Goal: Communication & Community: Answer question/provide support

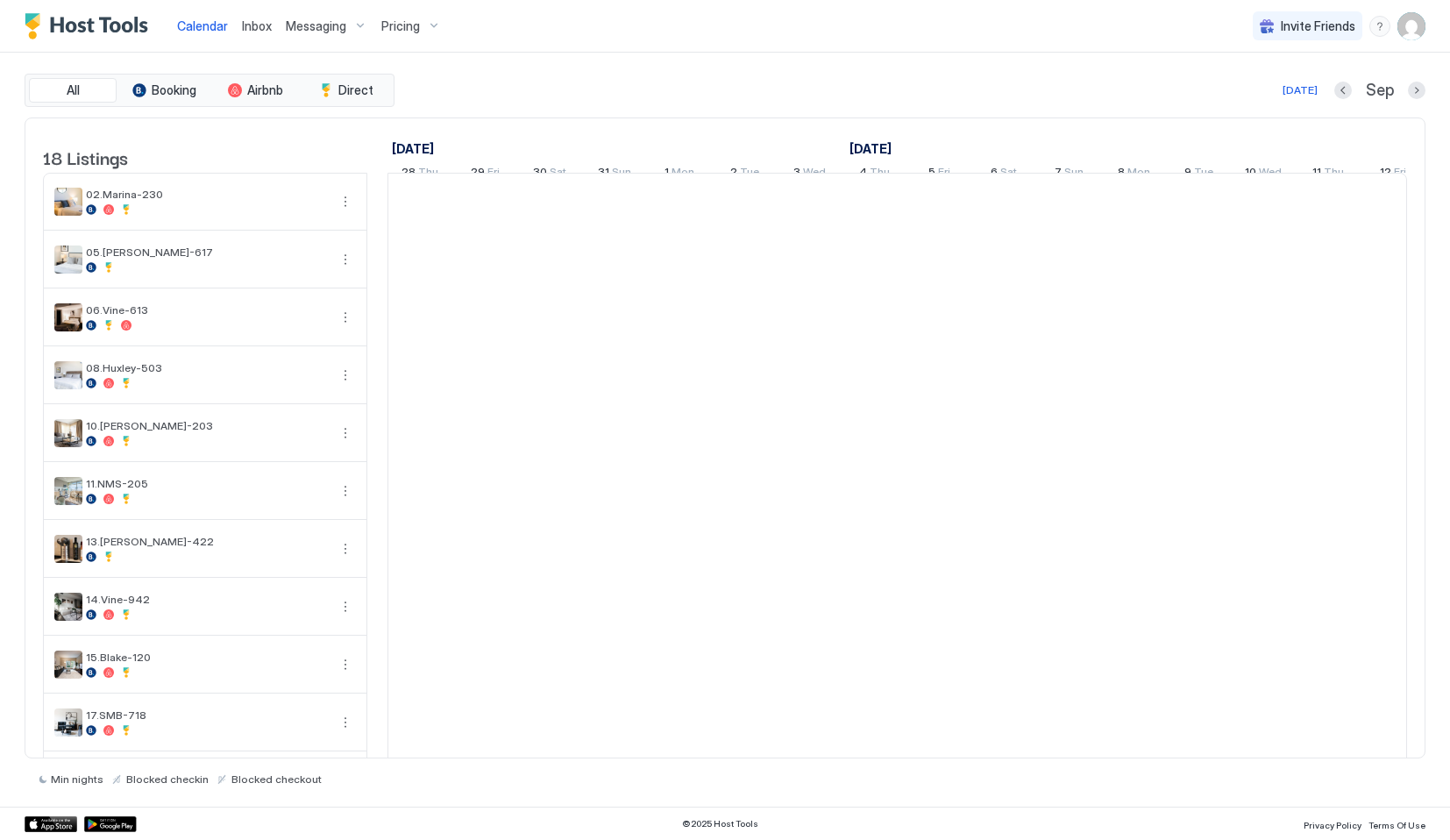
scroll to position [0, 974]
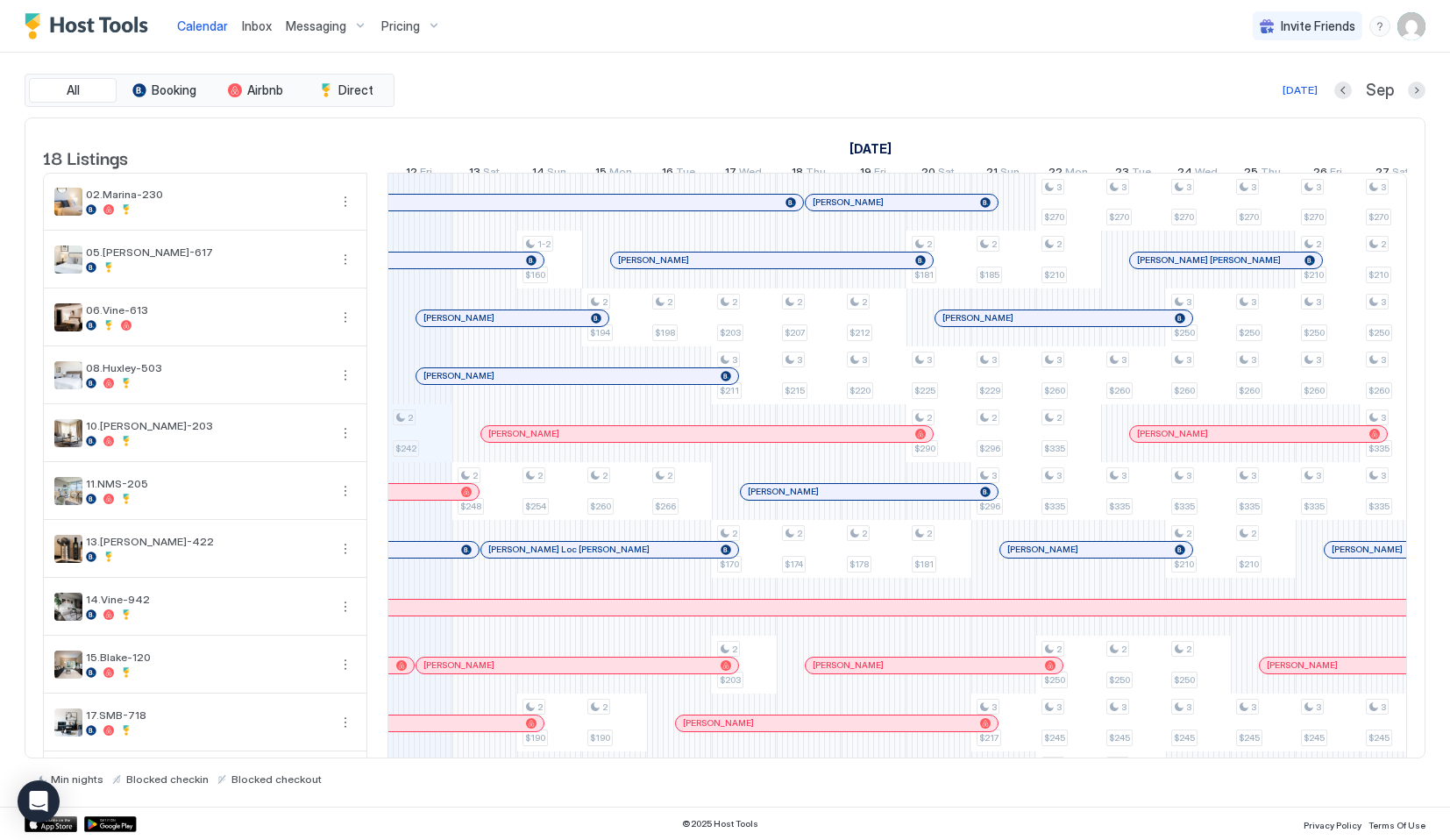
click at [266, 34] on link "Inbox" at bounding box center [257, 25] width 30 height 18
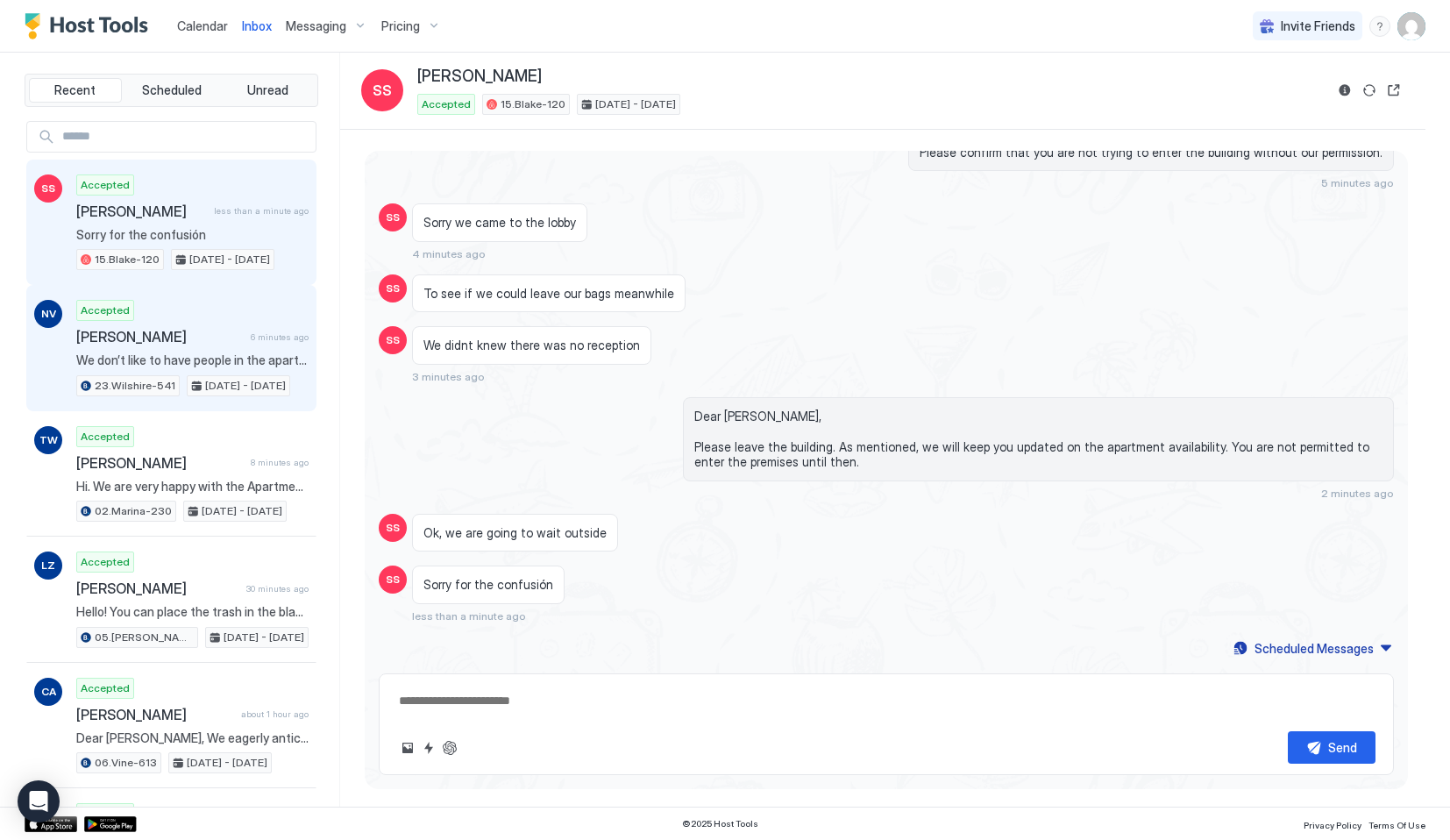
scroll to position [3001, 0]
click at [163, 333] on span "[PERSON_NAME]" at bounding box center [159, 336] width 167 height 18
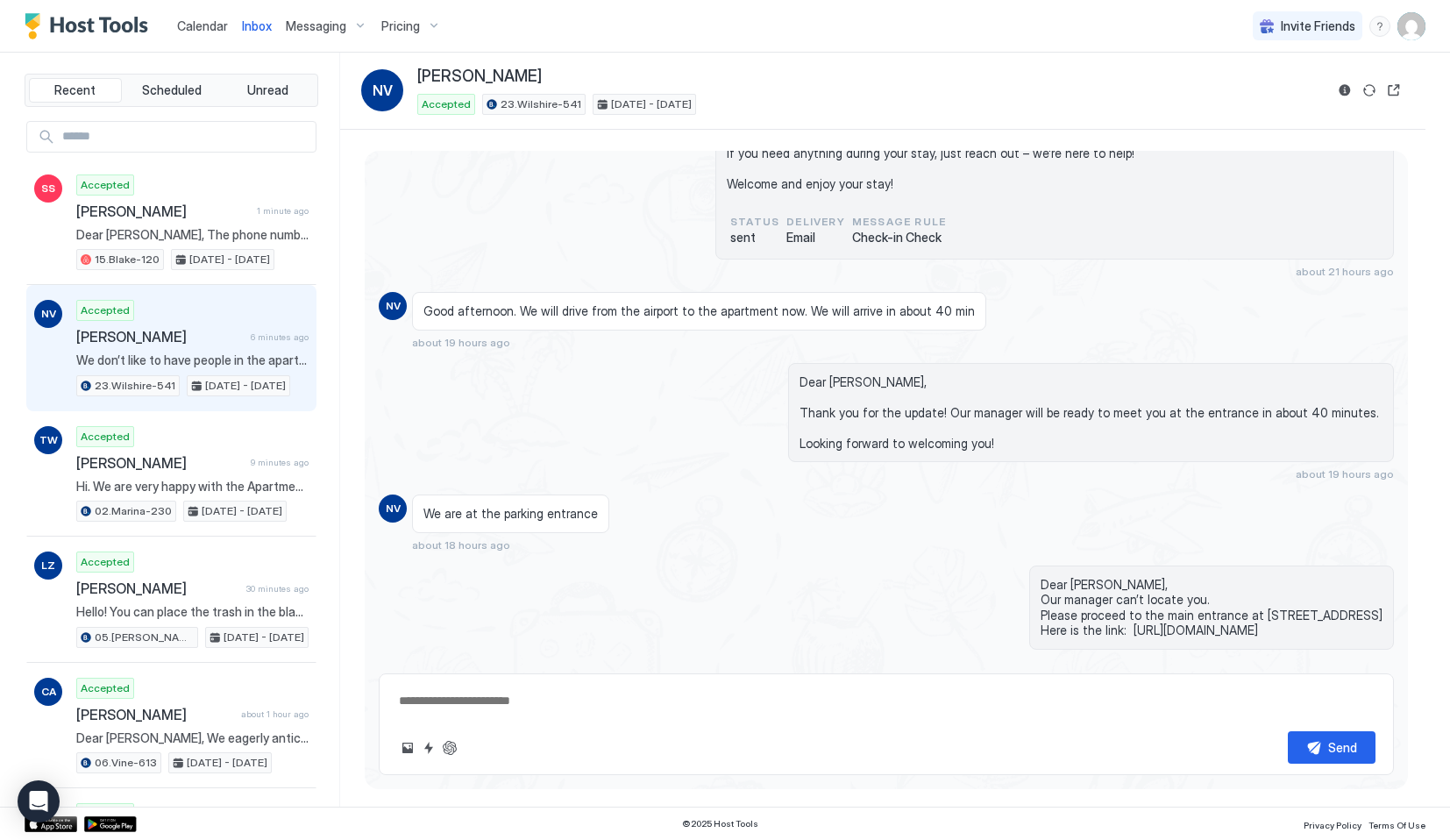
scroll to position [4514, 0]
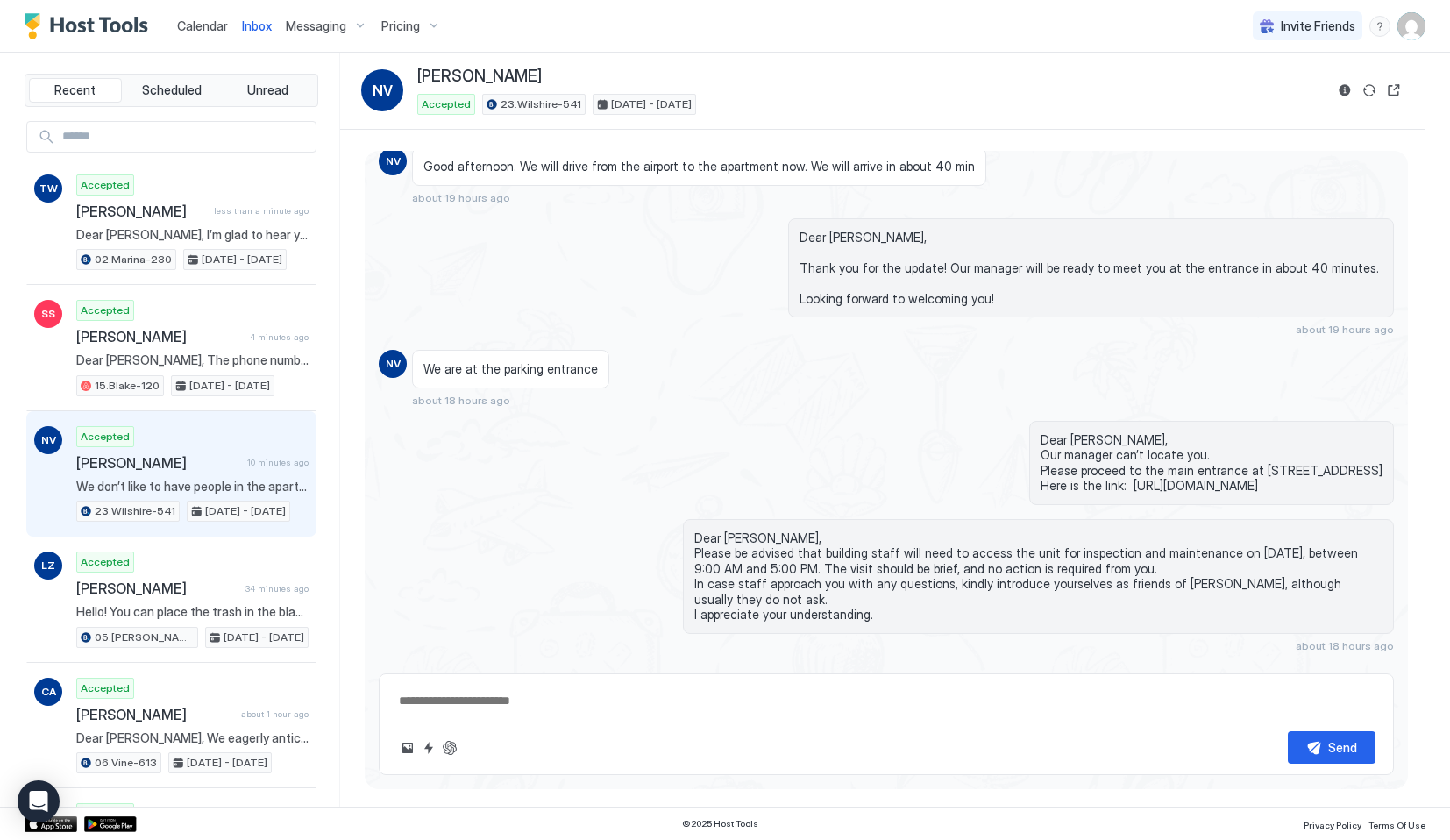
click at [503, 713] on textarea at bounding box center [886, 700] width 978 height 32
paste textarea "**********"
type textarea "*"
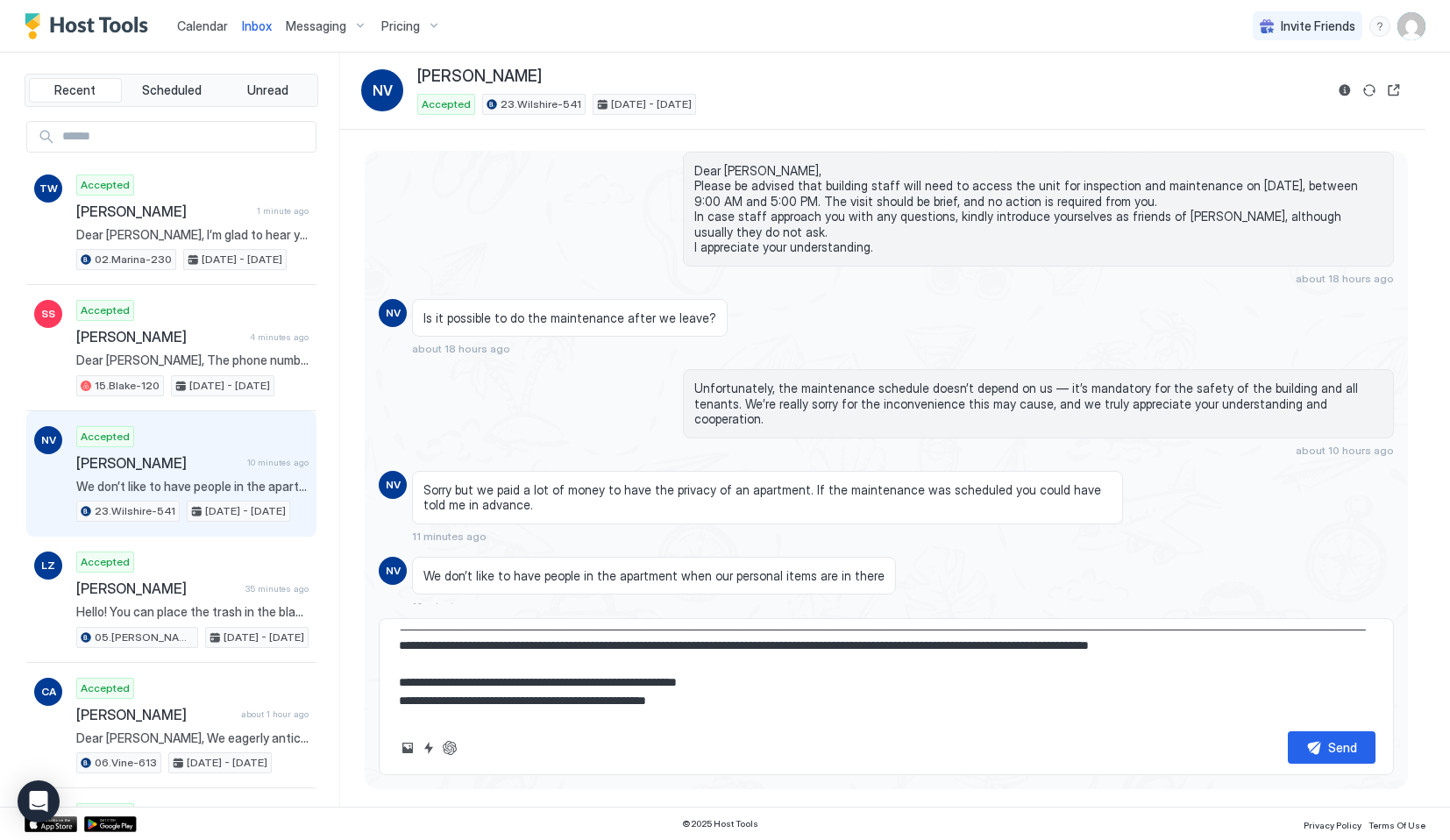
scroll to position [0, 0]
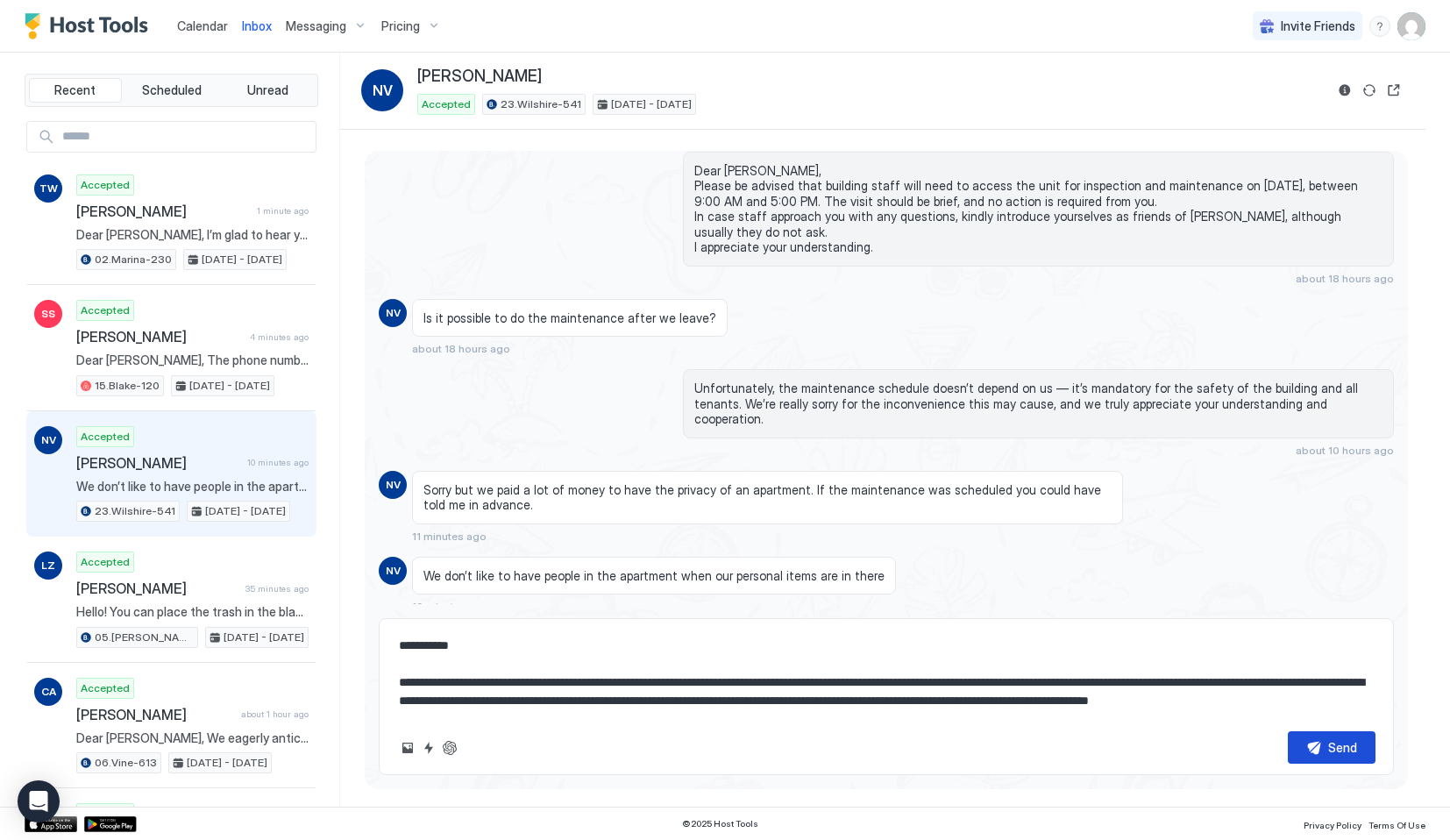
type textarea "**********"
click at [1331, 747] on div "Send" at bounding box center [1343, 747] width 29 height 18
type textarea "*"
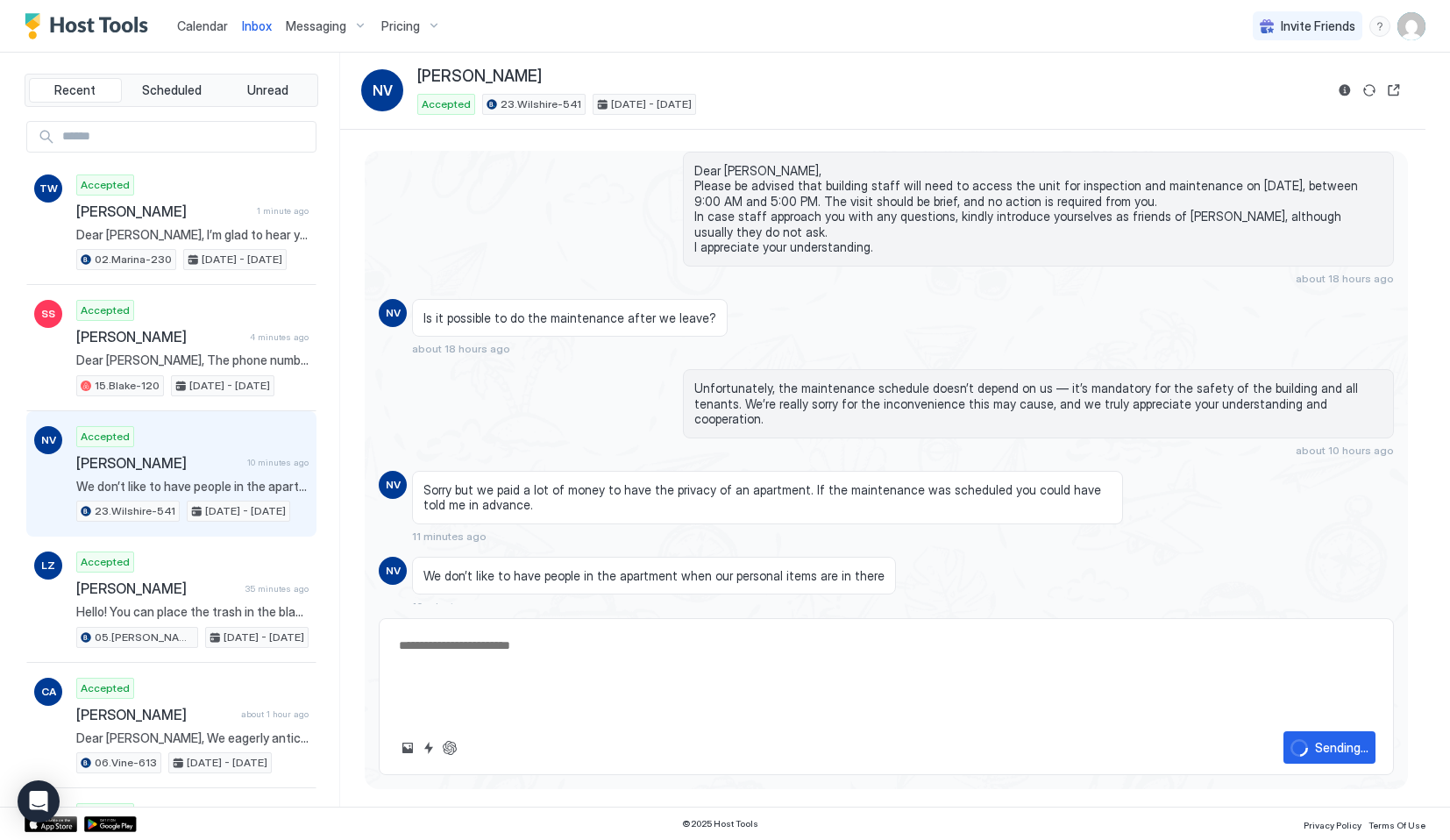
scroll to position [5021, 0]
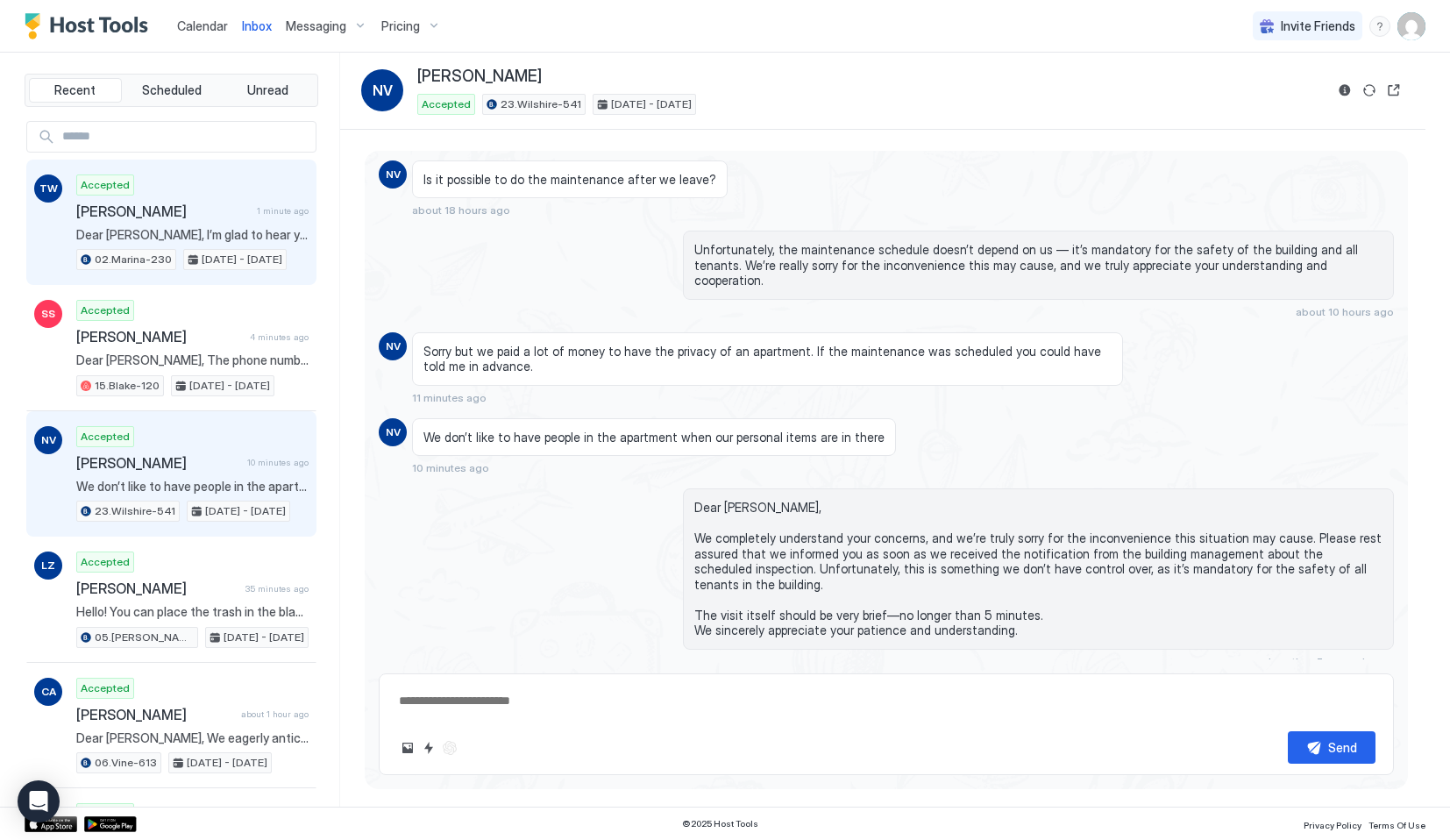
click at [196, 236] on span "Dear [PERSON_NAME], I’m glad to hear you’re enjoying the apartment! We can brin…" at bounding box center [192, 235] width 232 height 16
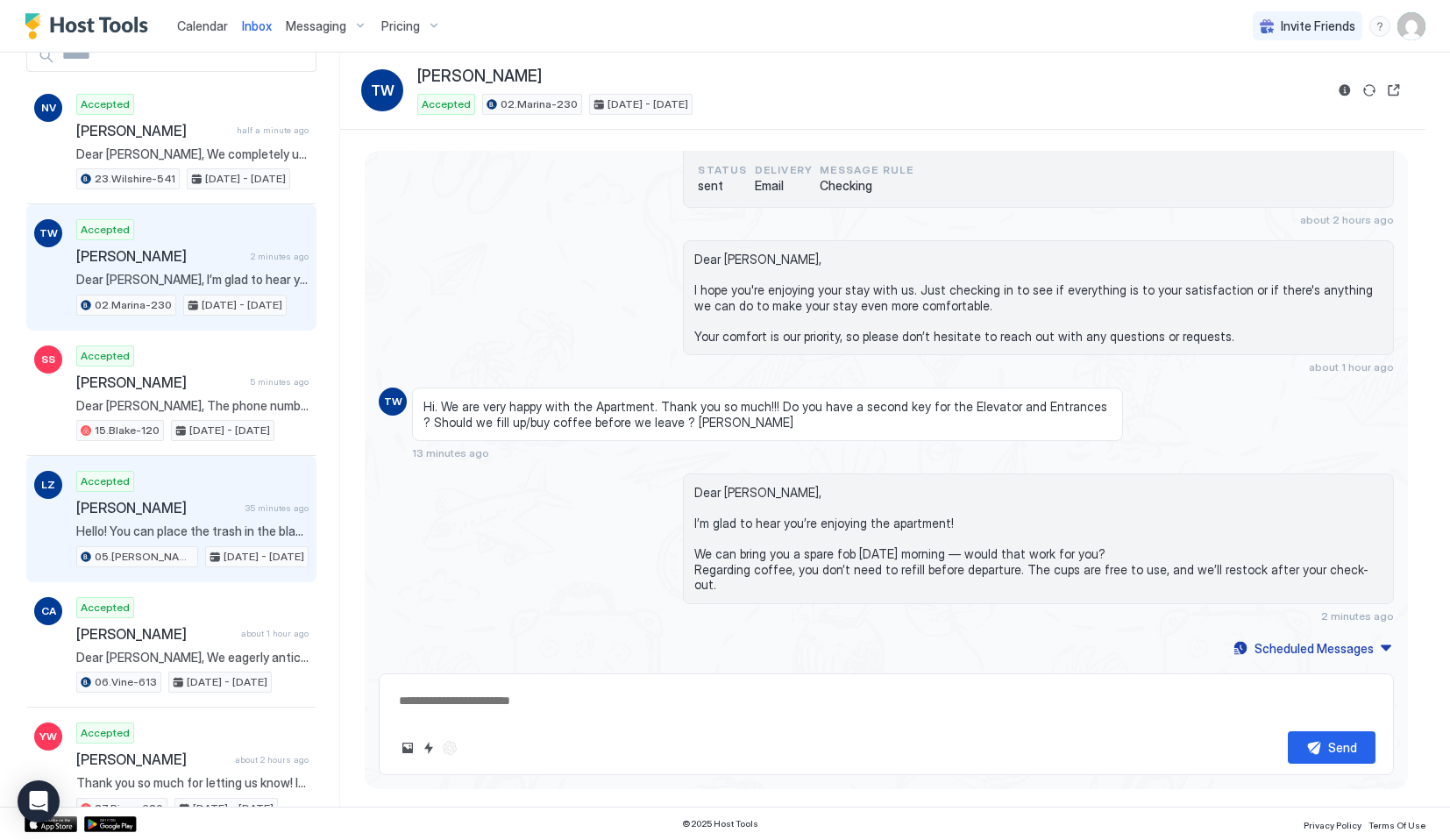
scroll to position [98, 0]
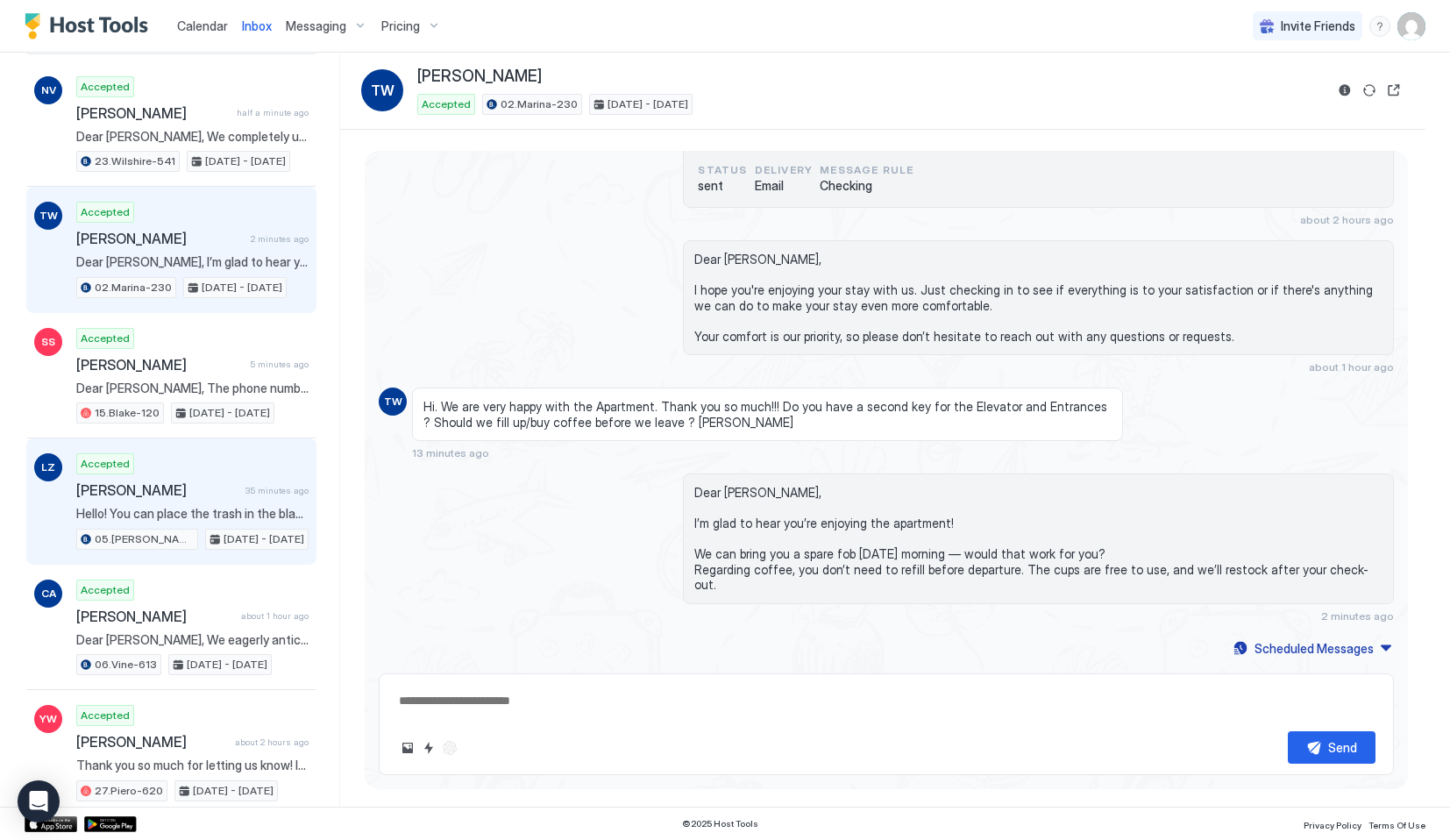
click at [222, 485] on span "[PERSON_NAME]" at bounding box center [157, 490] width 162 height 18
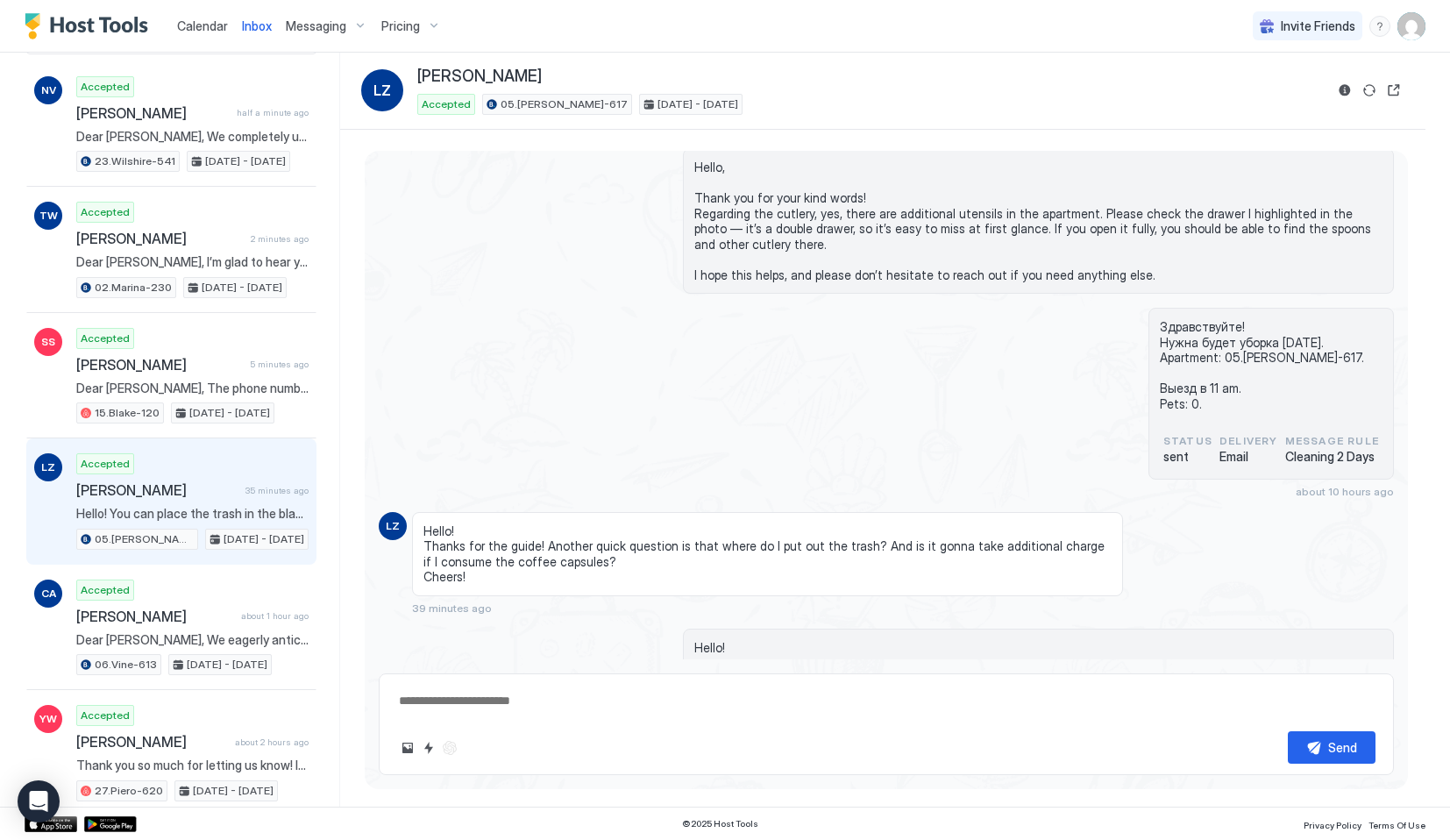
scroll to position [4018, 0]
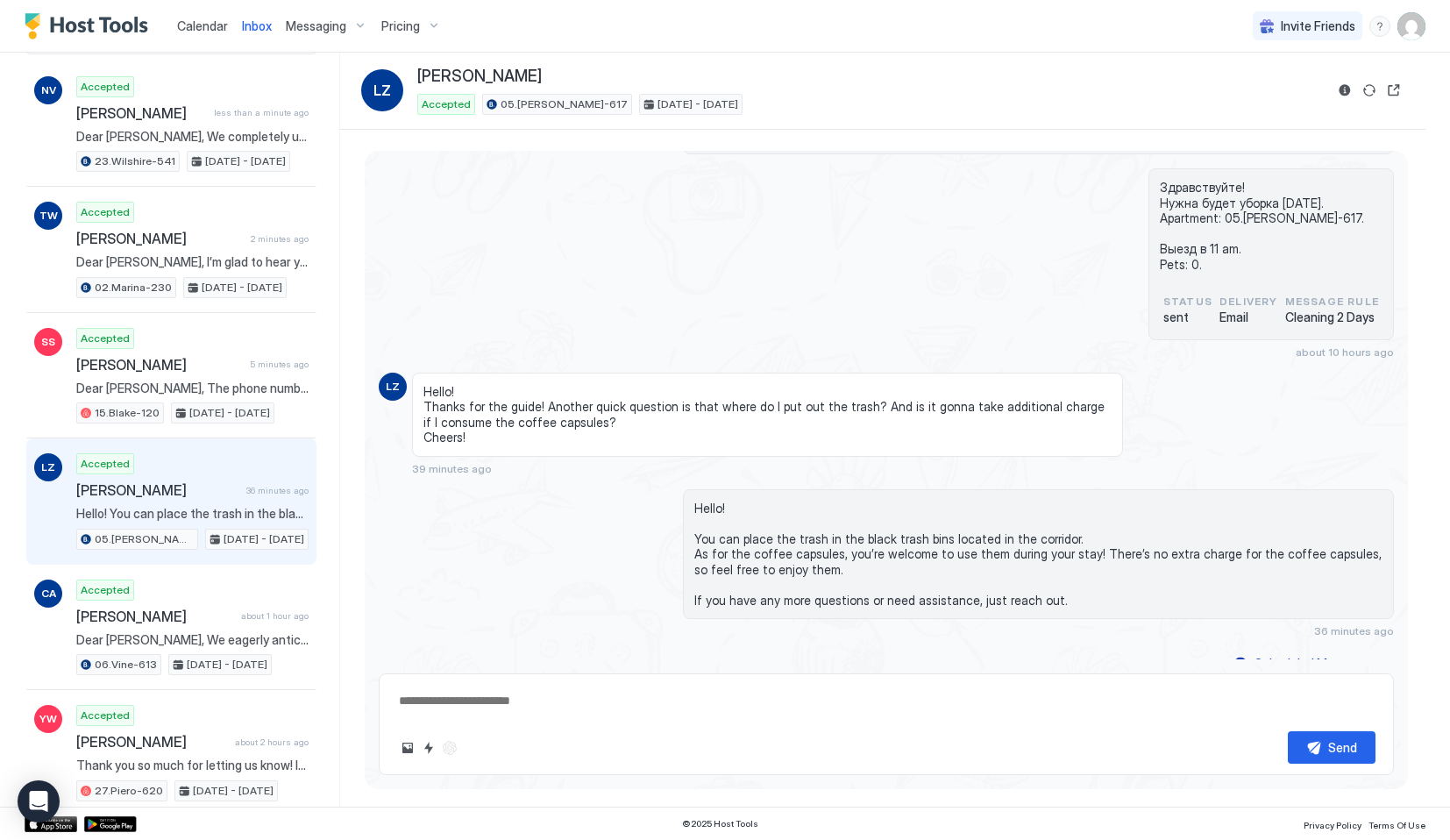
click at [192, 26] on span "Calendar" at bounding box center [202, 25] width 51 height 15
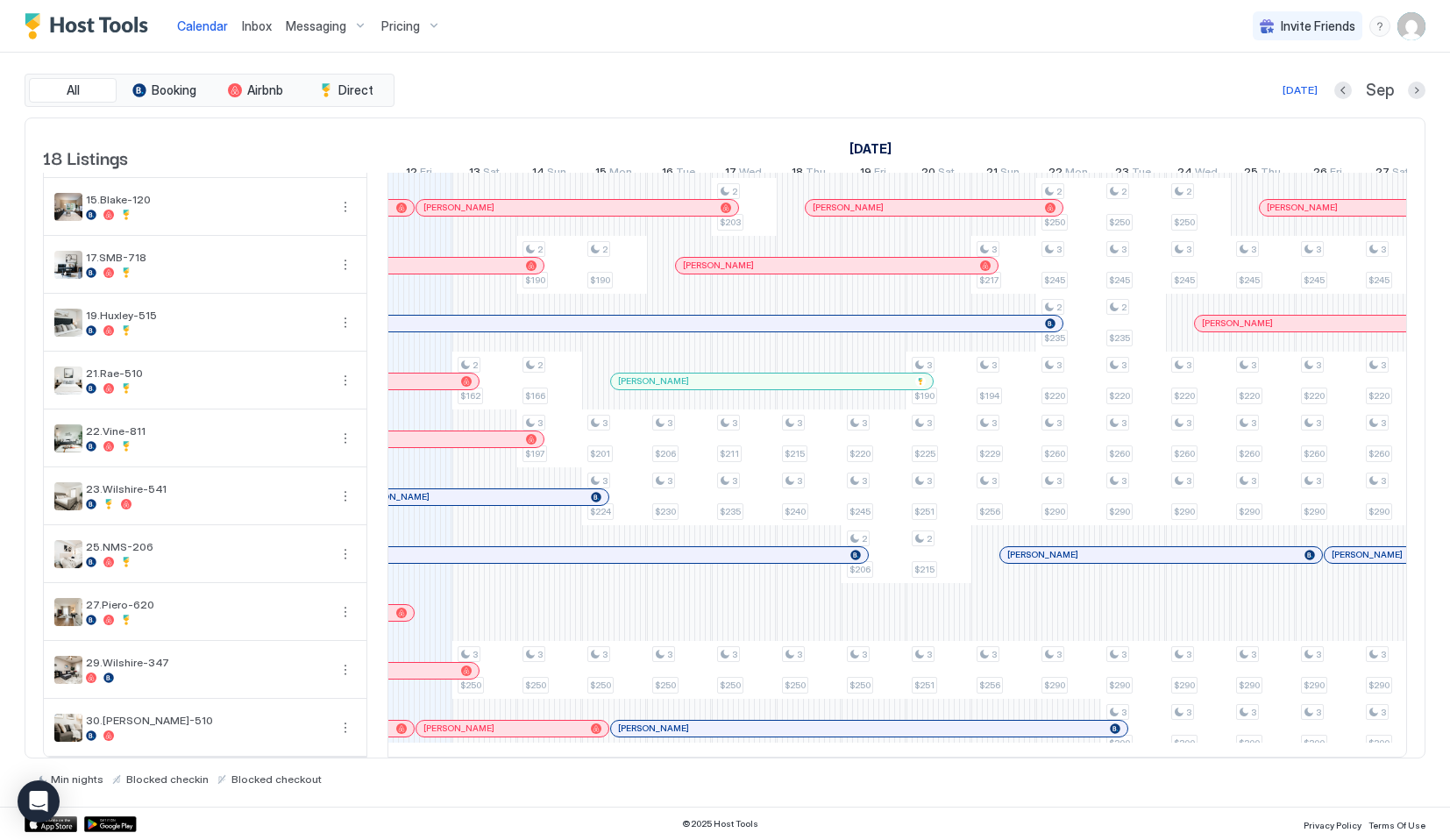
scroll to position [472, 0]
click at [399, 605] on div "[PERSON_NAME]" at bounding box center [221, 612] width 387 height 16
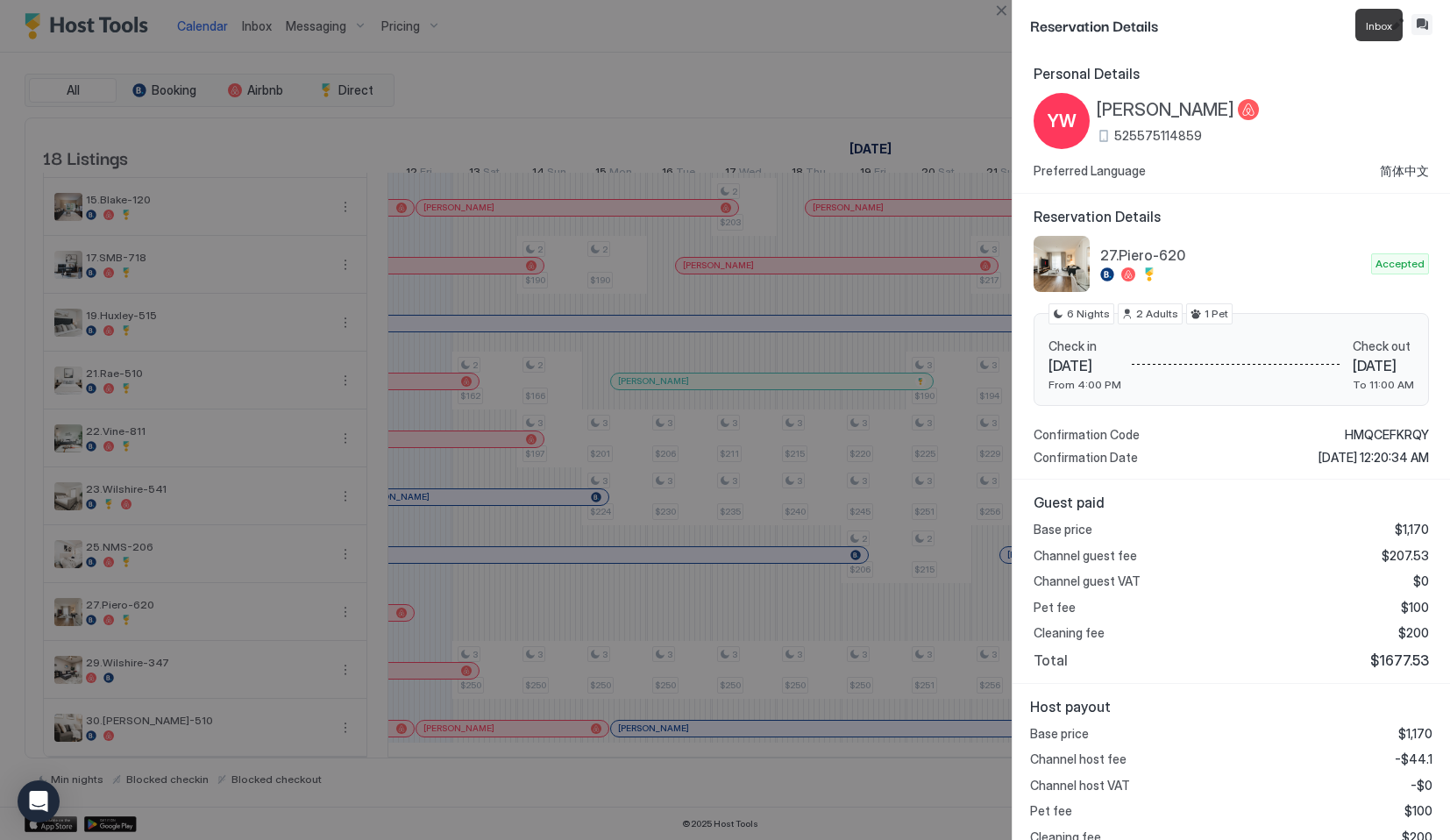
click at [1421, 20] on button "Inbox" at bounding box center [1423, 24] width 21 height 21
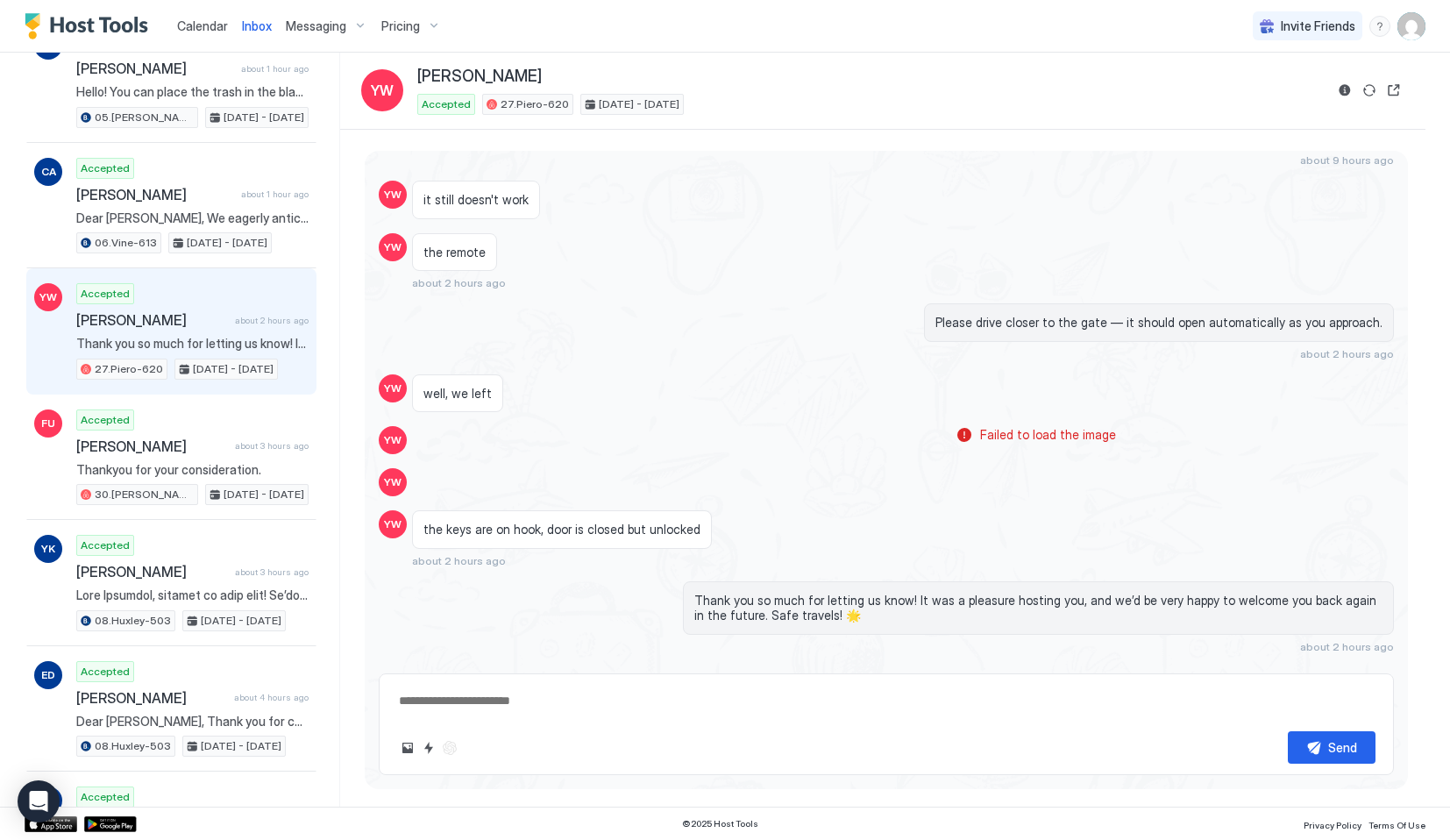
scroll to position [560, 0]
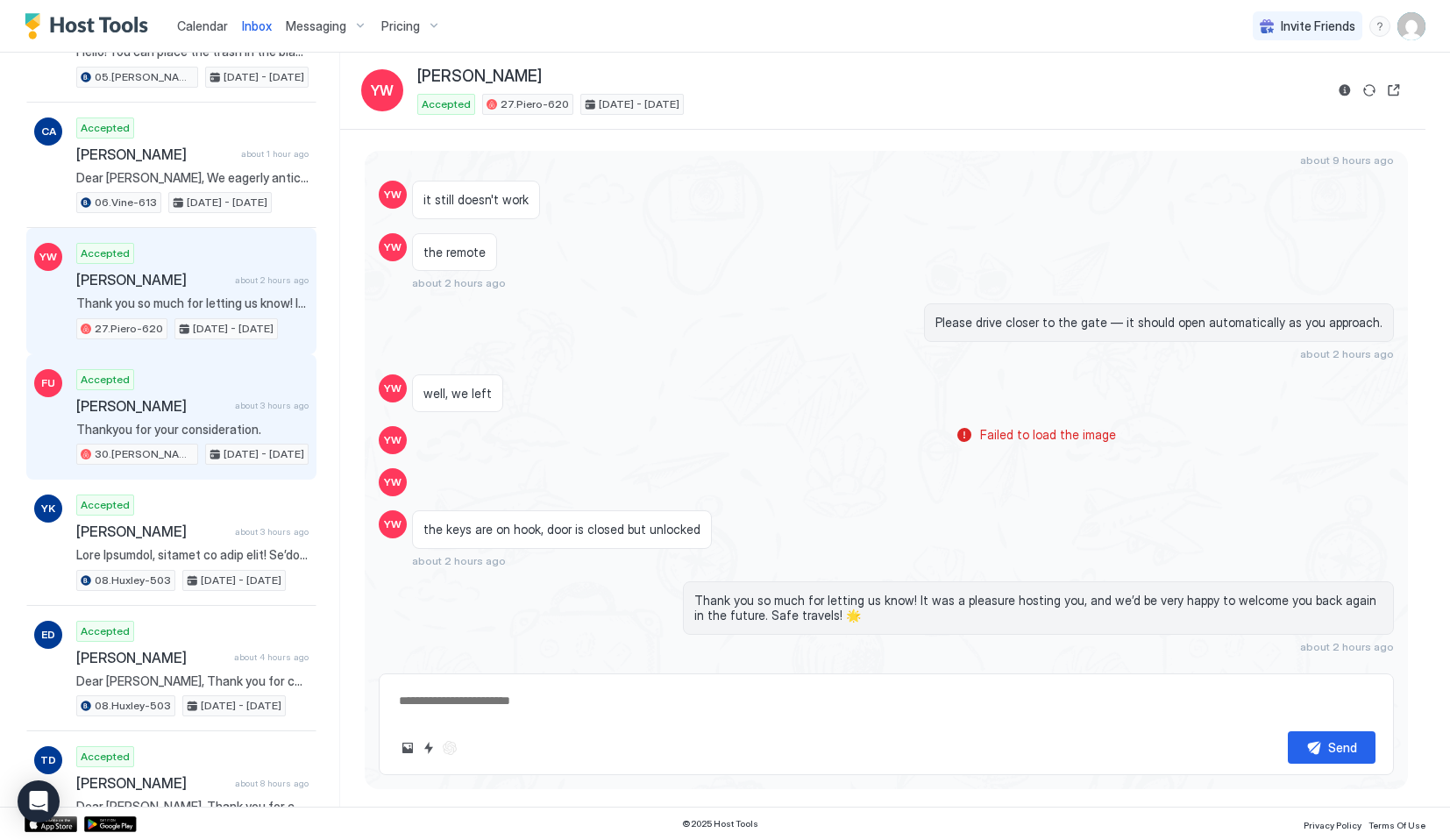
click at [147, 441] on div "Accepted [PERSON_NAME] about 3 hours ago Thankyou for your consideration. 30.[P…" at bounding box center [192, 417] width 232 height 96
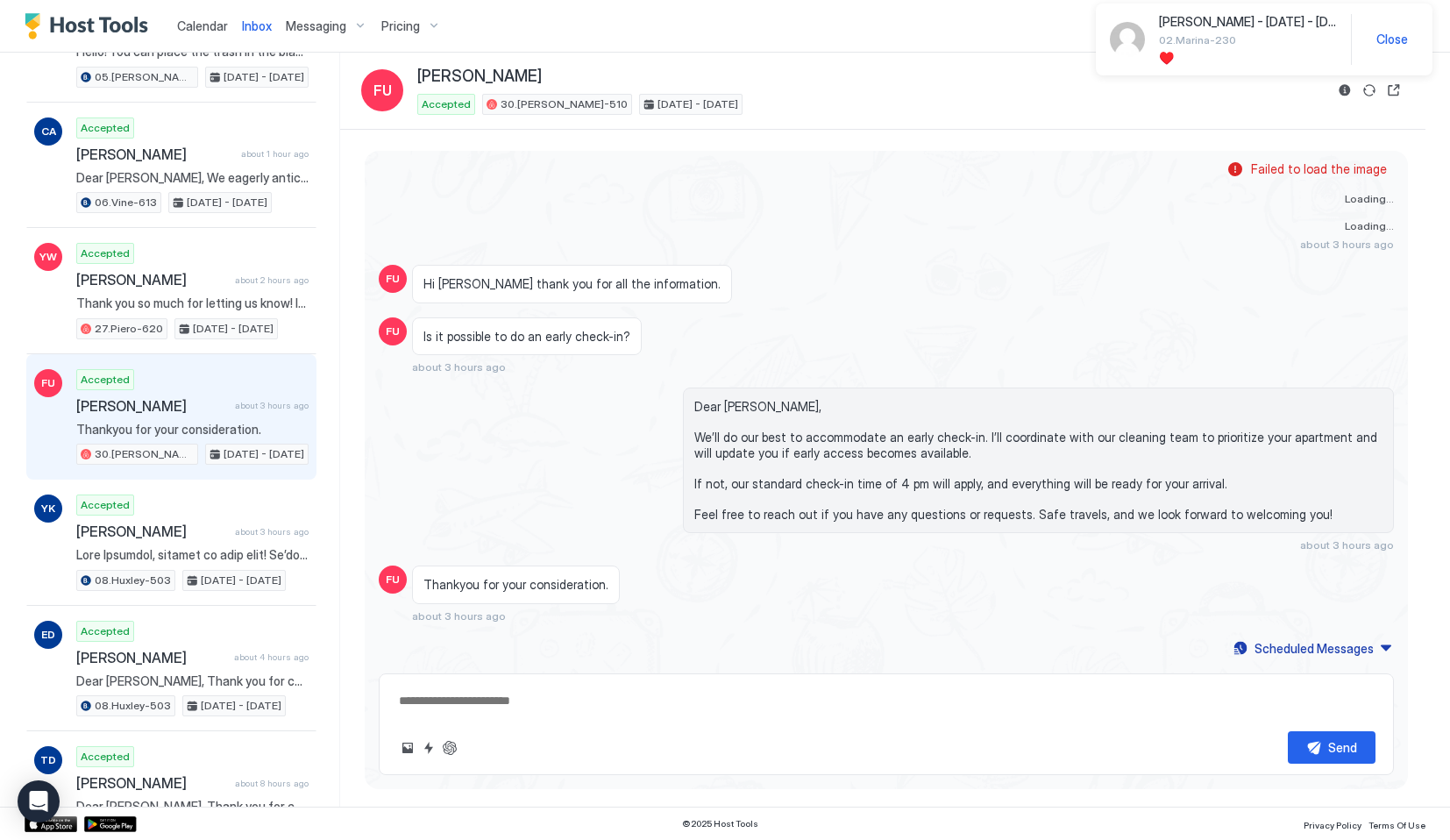
scroll to position [3499, 0]
click at [211, 23] on span "Calendar" at bounding box center [202, 25] width 51 height 15
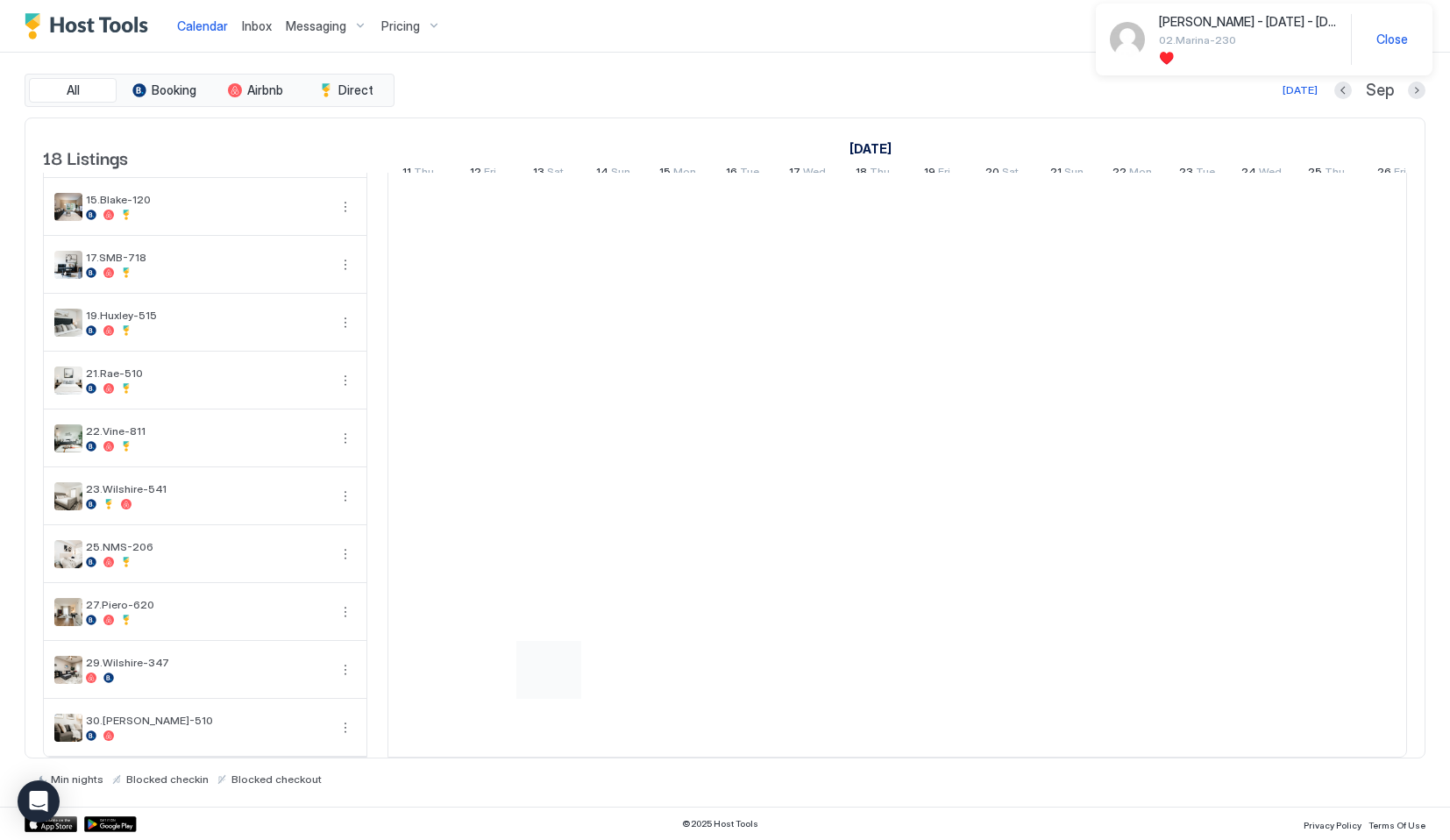
scroll to position [0, 862]
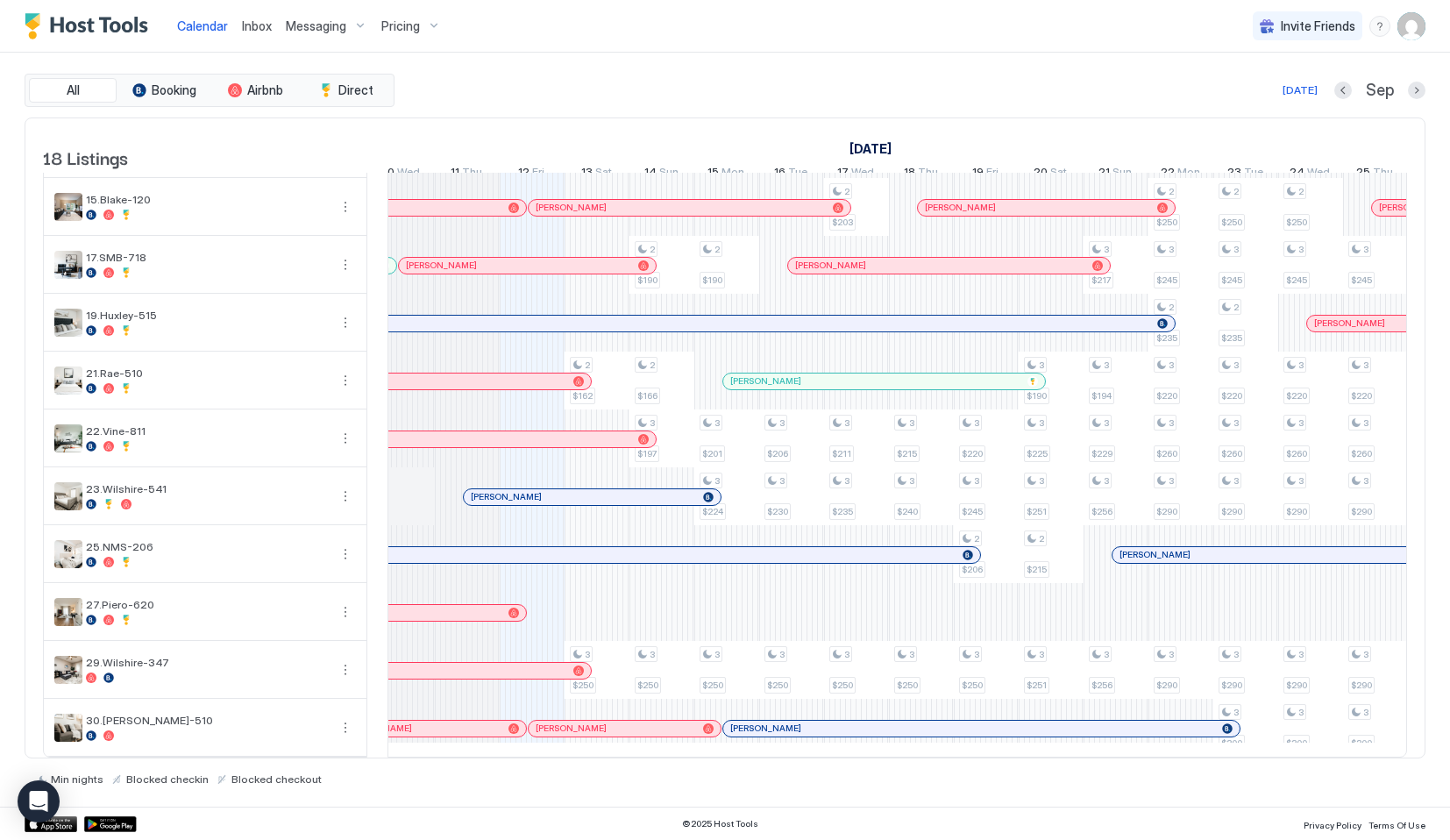
click at [477, 726] on div at bounding box center [476, 728] width 14 height 14
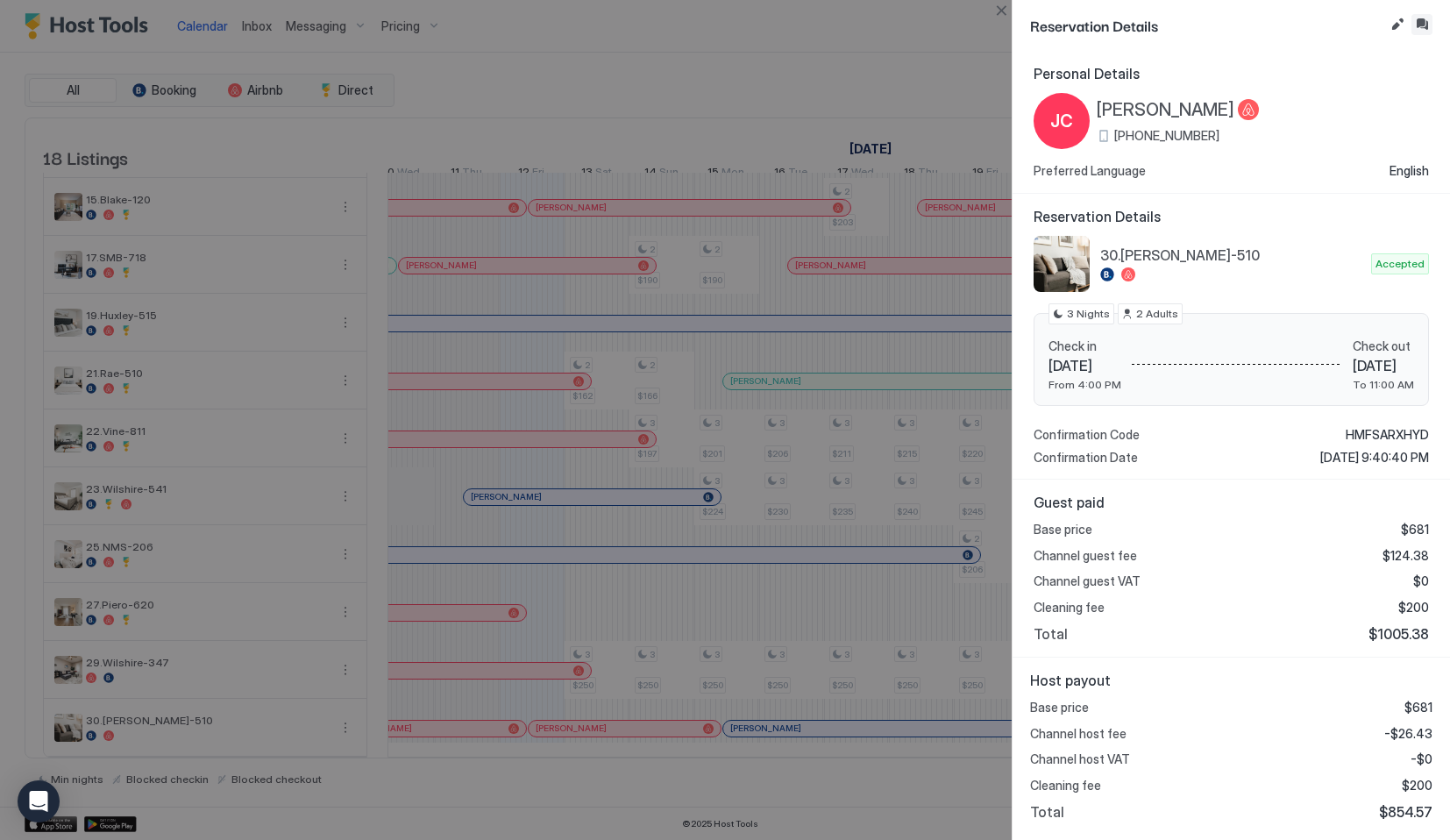
click at [1427, 31] on button "Inbox" at bounding box center [1423, 24] width 21 height 21
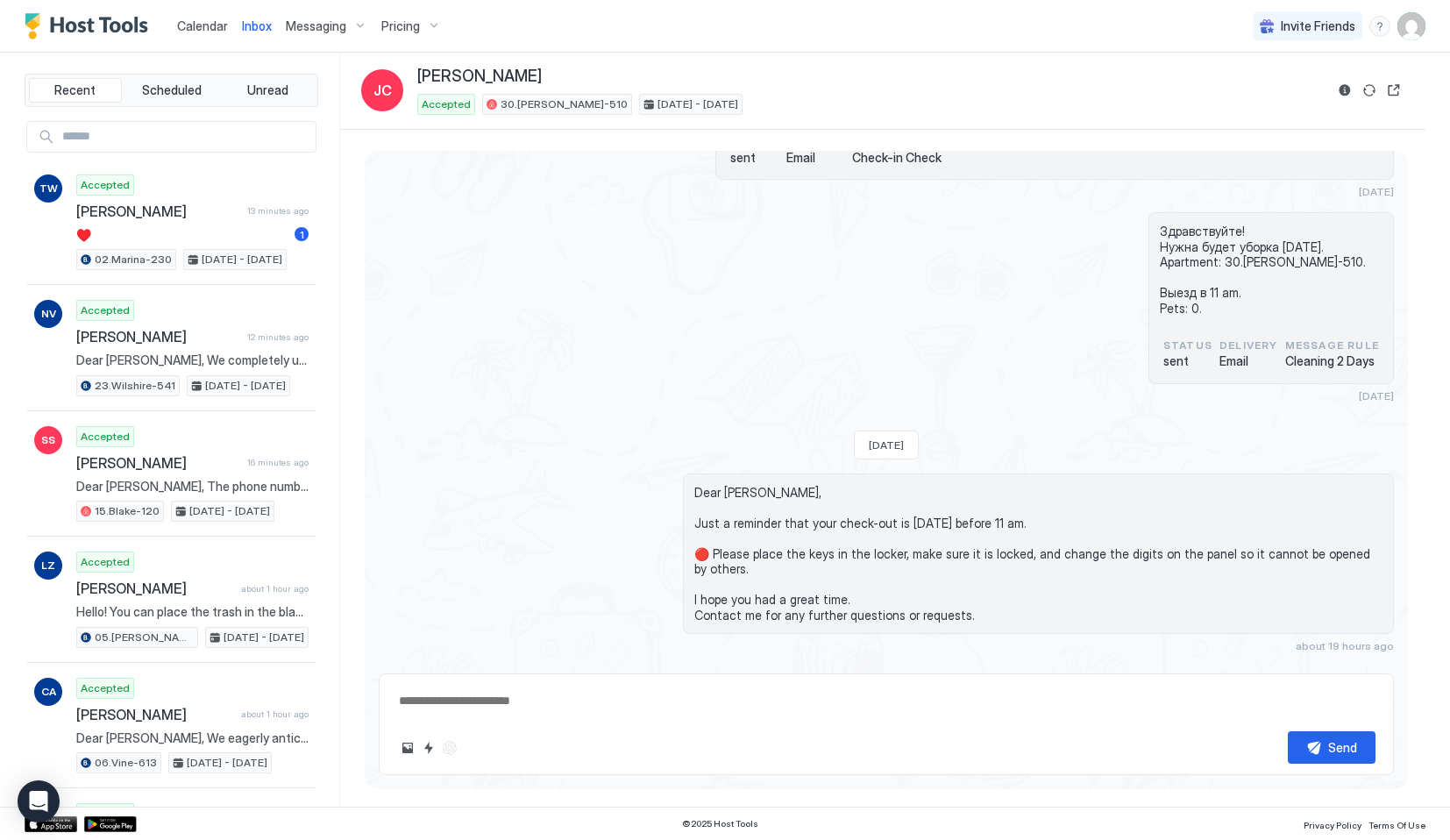
click at [1028, 122] on div "Inbox [PERSON_NAME] [PERSON_NAME] Accepted 30.[PERSON_NAME]-510 [DATE] - [DATE]" at bounding box center [883, 90] width 1085 height 77
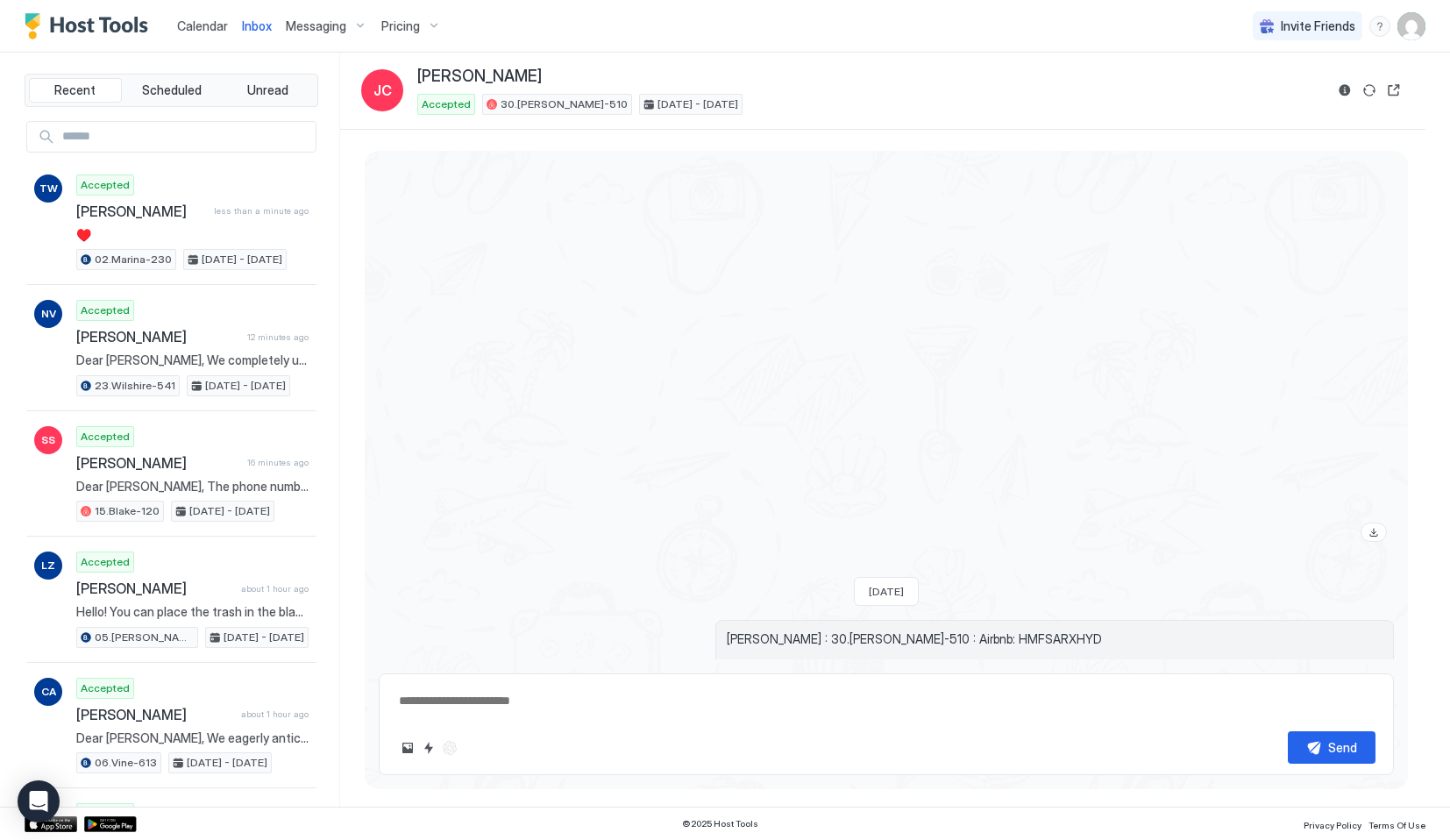
scroll to position [3733, 0]
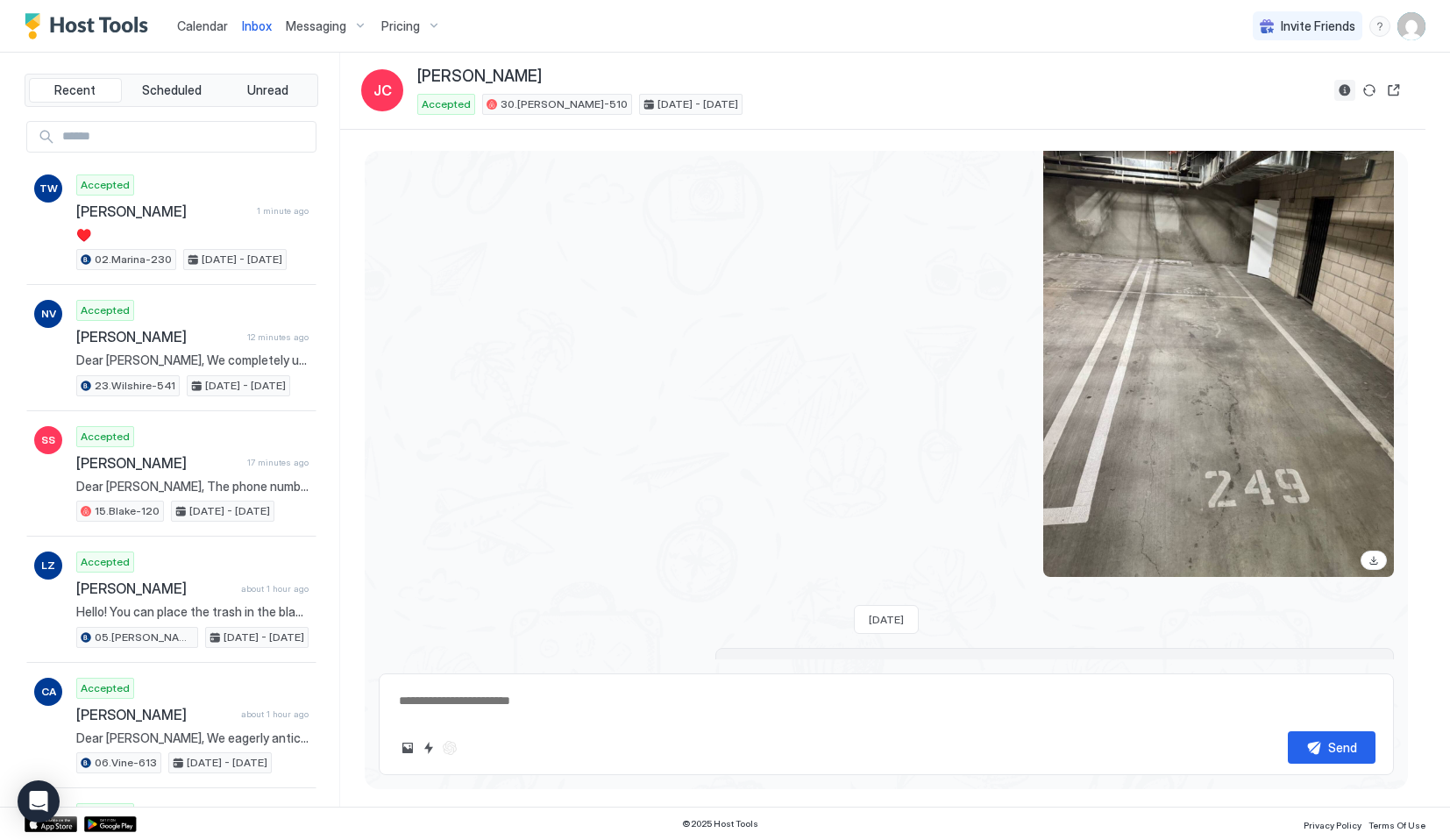
click at [1341, 86] on button "Reservation information" at bounding box center [1345, 90] width 21 height 21
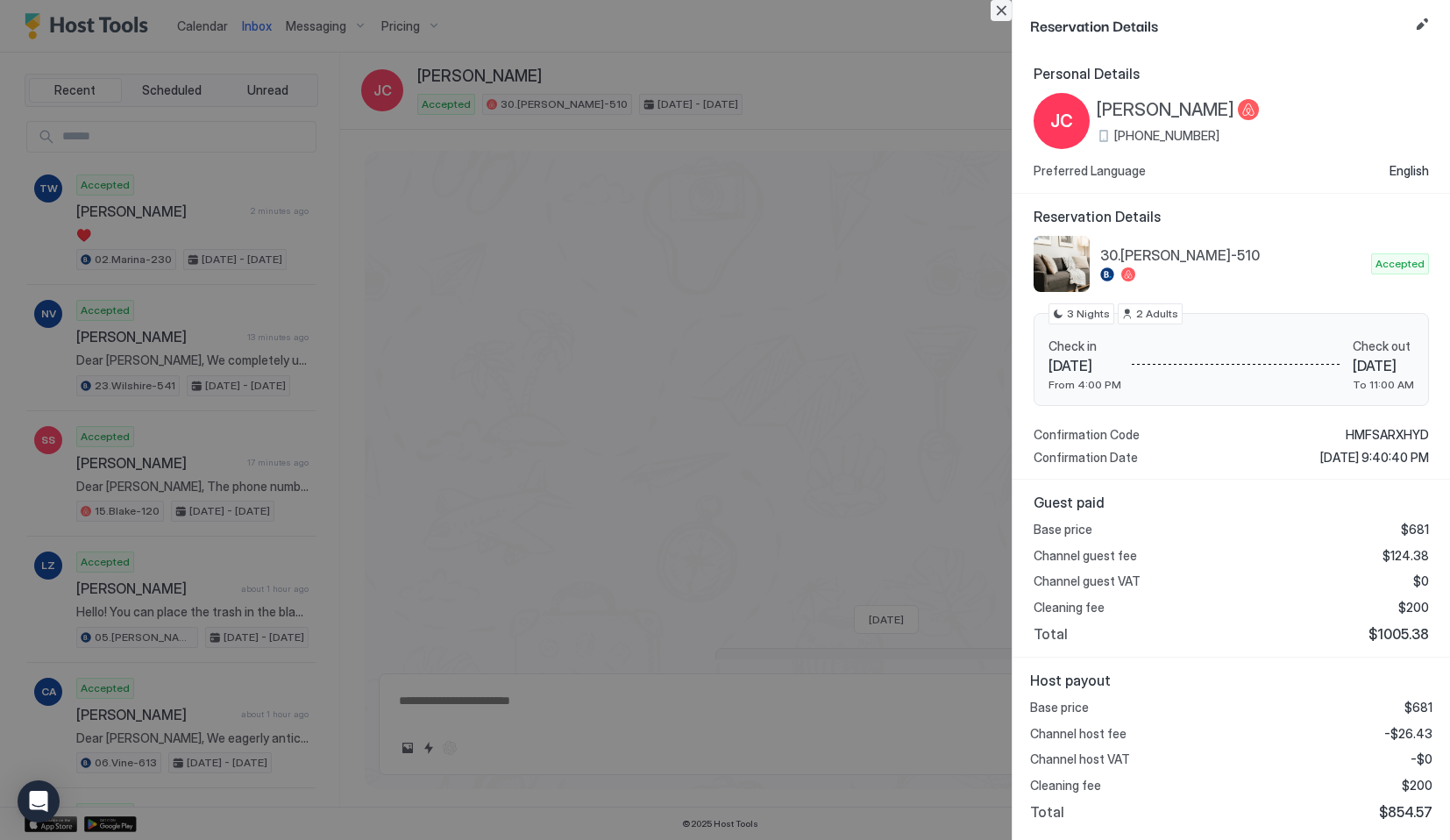
click at [996, 16] on button "Close" at bounding box center [1002, 11] width 21 height 21
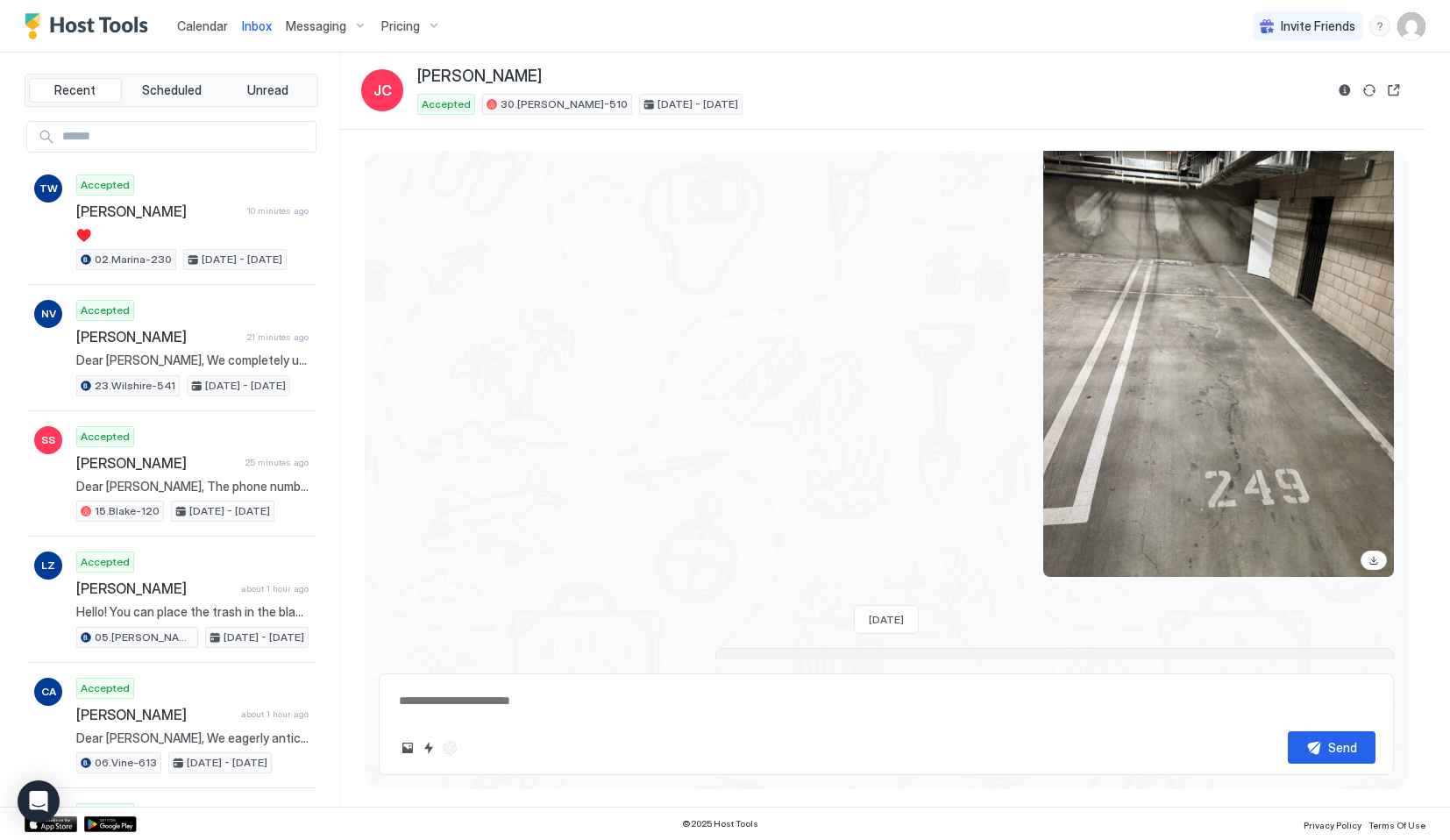
type textarea "*"
click at [199, 29] on span "Calendar" at bounding box center [202, 25] width 51 height 15
